Goal: Find specific page/section: Find specific page/section

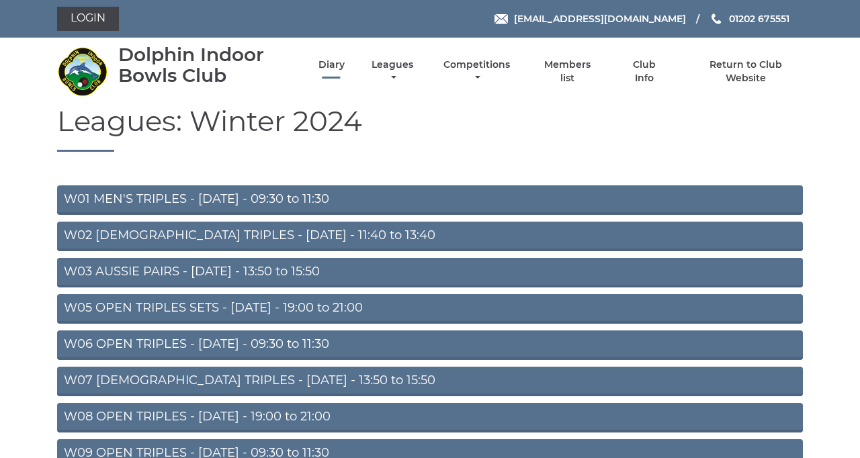
click at [345, 71] on link "Diary" at bounding box center [332, 64] width 26 height 13
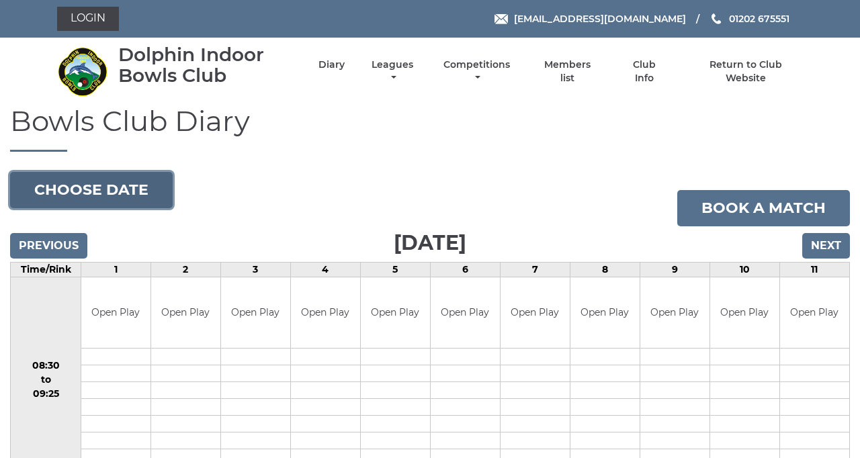
click at [156, 208] on button "Choose date" at bounding box center [91, 190] width 163 height 36
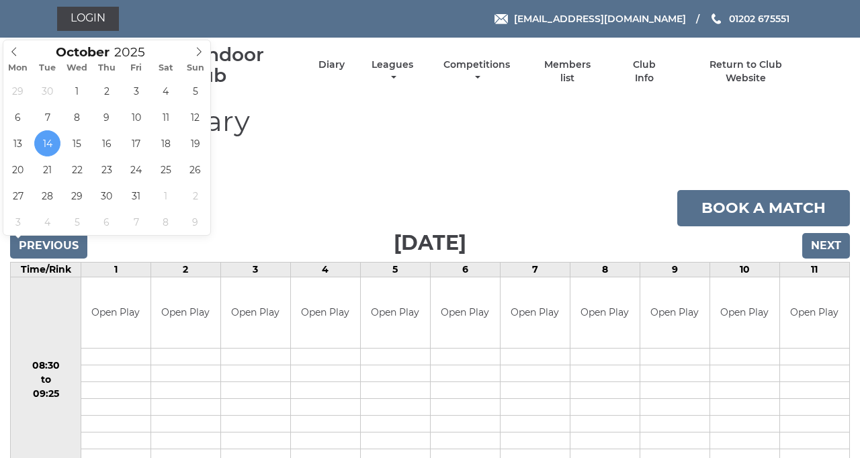
type input "2025-10-15"
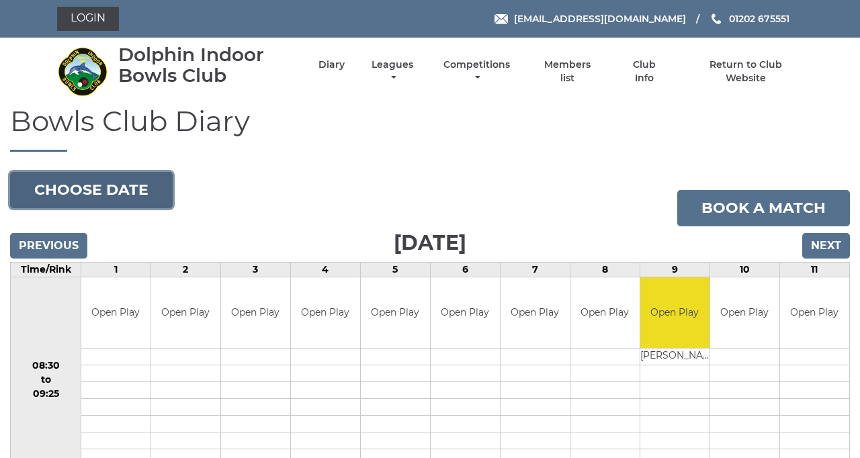
click at [129, 208] on button "Choose date" at bounding box center [91, 190] width 163 height 36
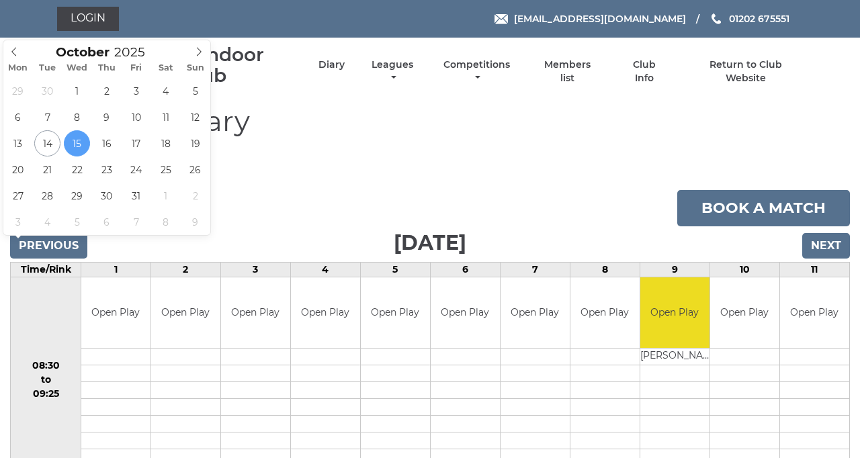
type input "2025-10-16"
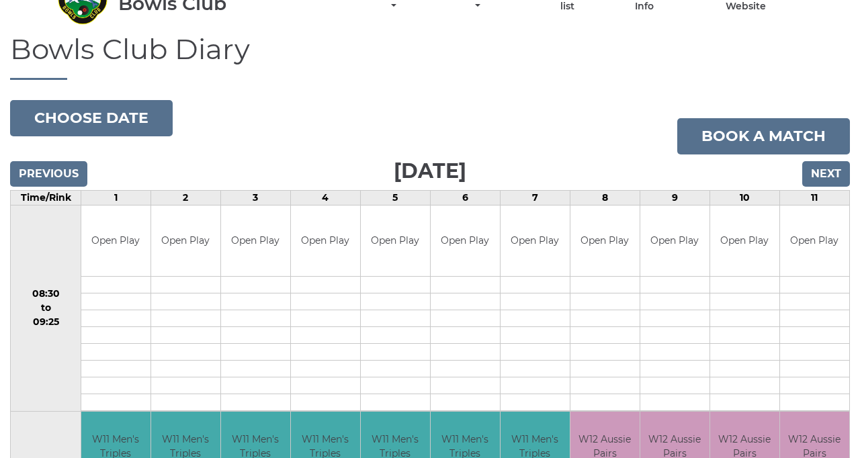
scroll to position [70, 0]
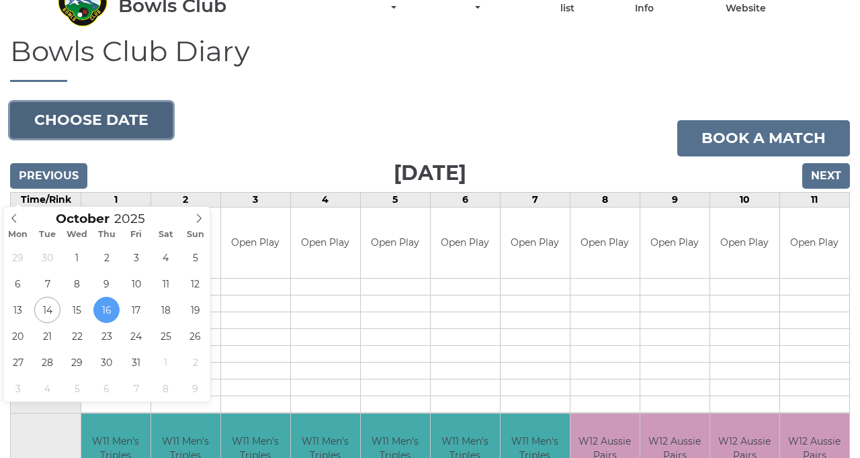
type input "[DATE]"
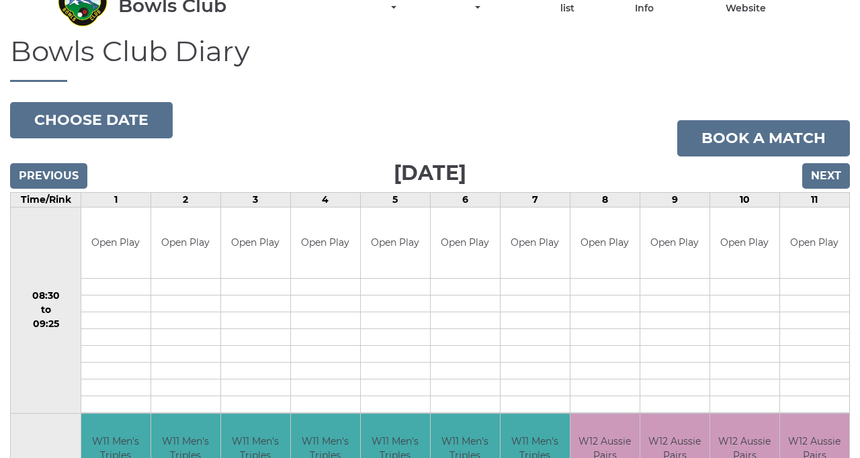
scroll to position [133, 0]
